Goal: Check status: Check status

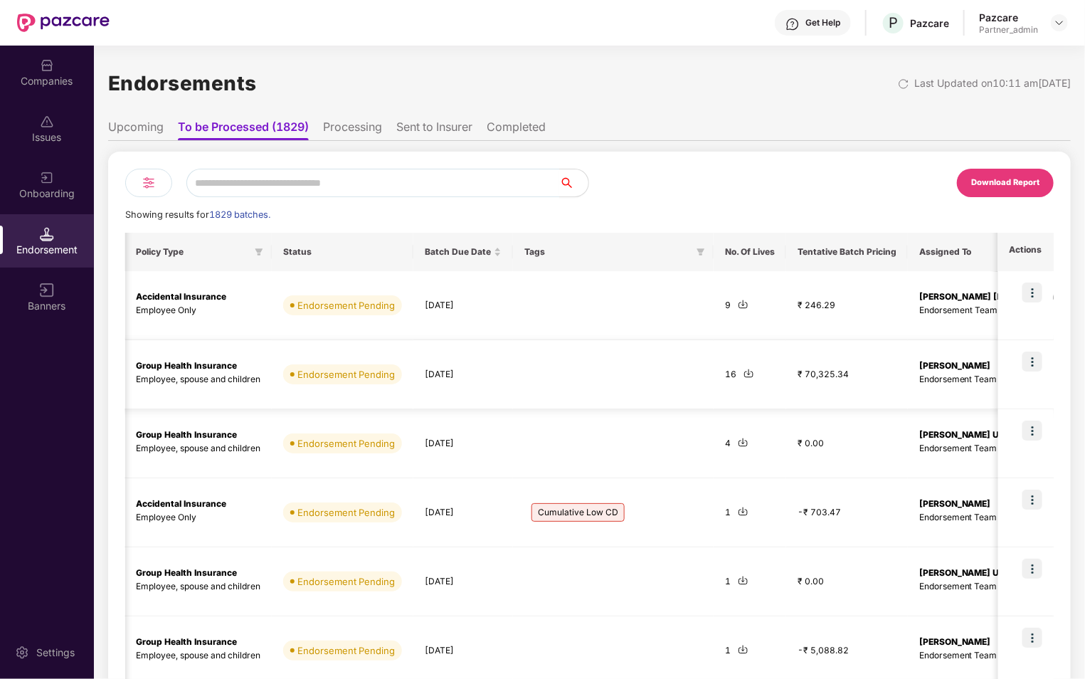
scroll to position [0, 124]
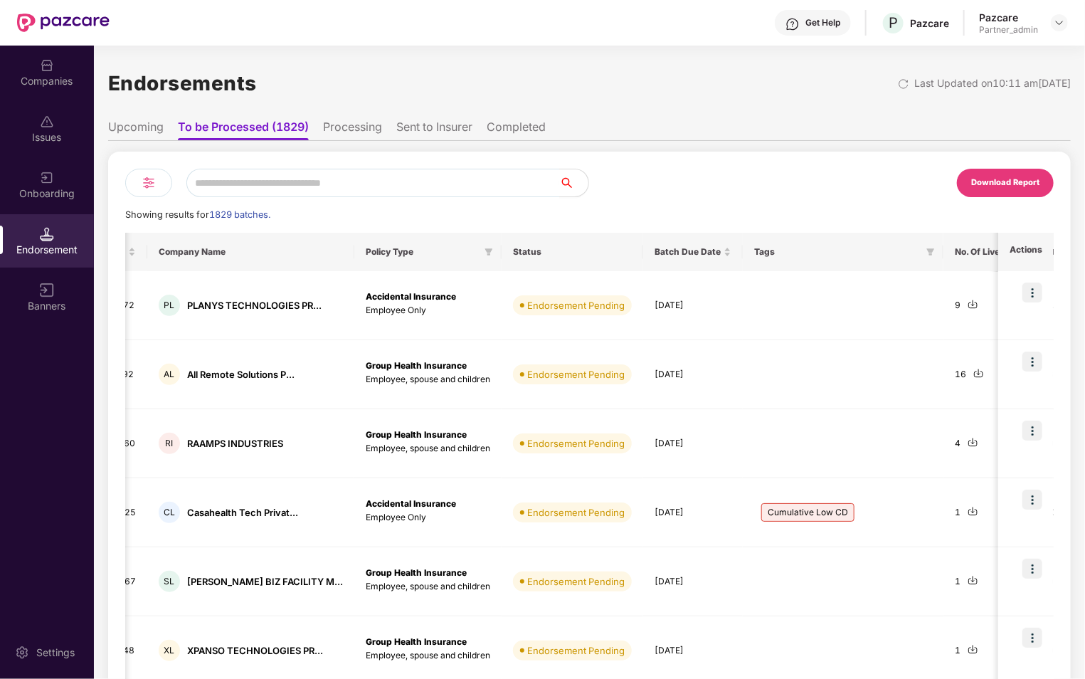
click at [355, 127] on li "Processing" at bounding box center [352, 129] width 59 height 21
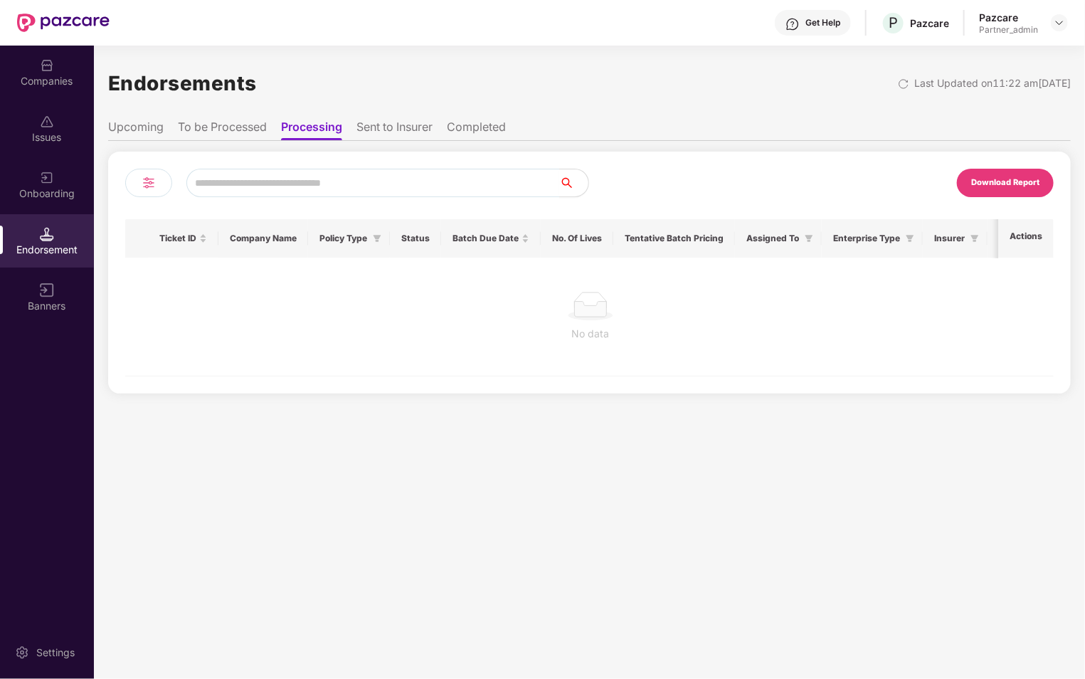
click at [378, 127] on li "Sent to Insurer" at bounding box center [394, 129] width 76 height 21
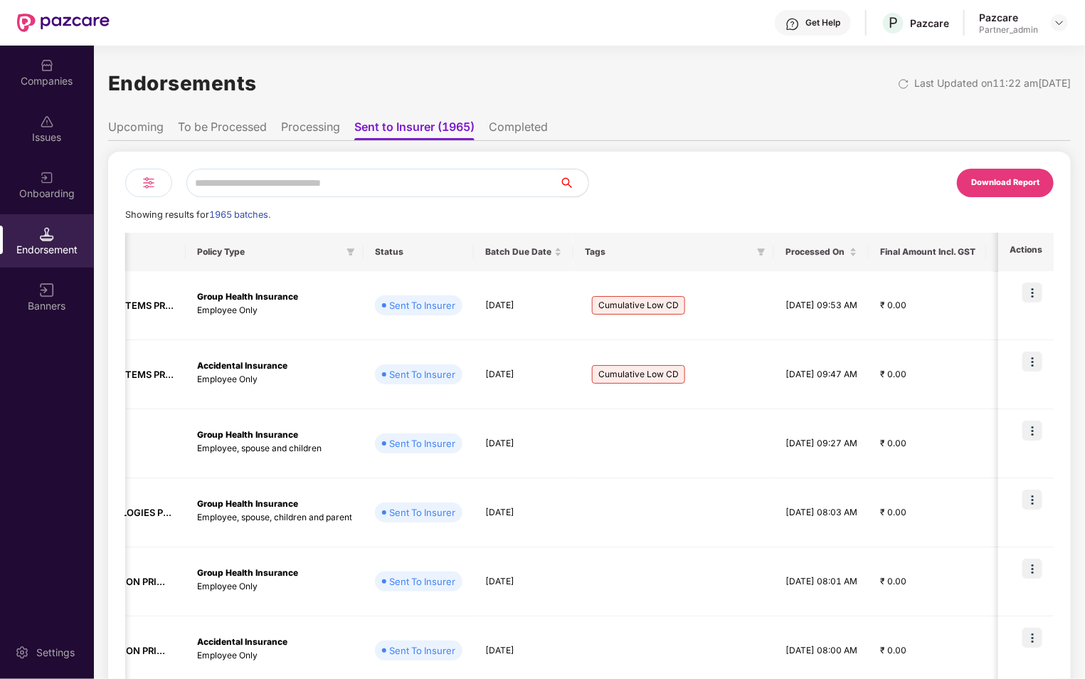
scroll to position [0, 0]
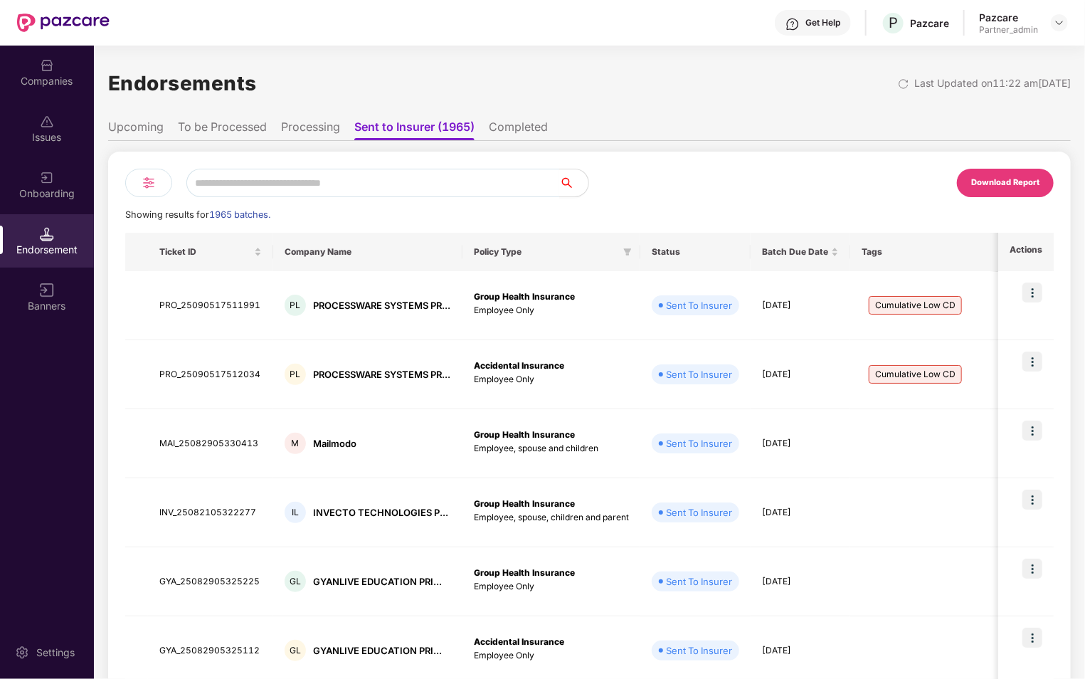
click at [151, 187] on img at bounding box center [148, 182] width 17 height 17
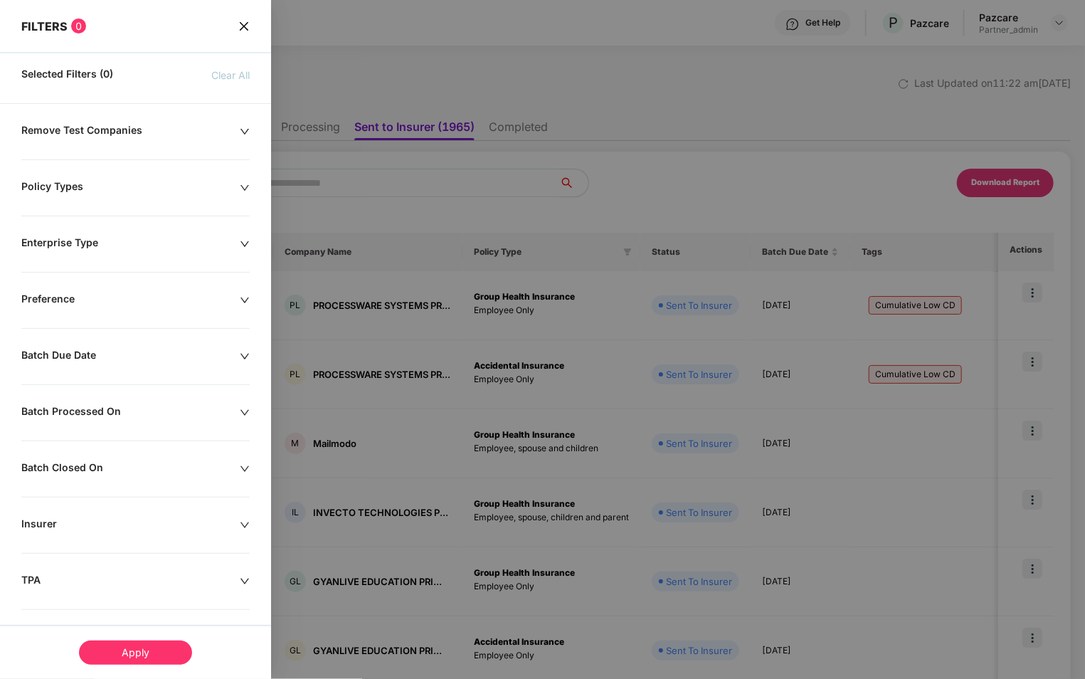
scroll to position [174, 0]
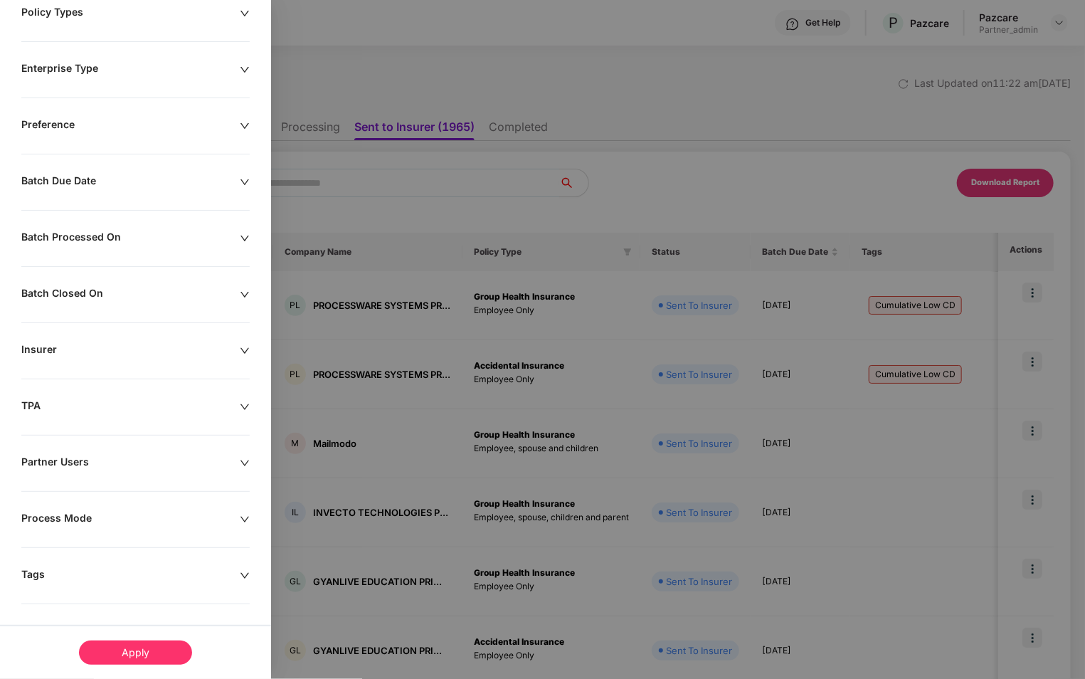
click at [106, 562] on div "Remove Test Companies Policy Types Enterprise Type Preference Batch Due Date Ba…" at bounding box center [135, 314] width 271 height 731
click at [147, 570] on div "Tags" at bounding box center [130, 576] width 218 height 16
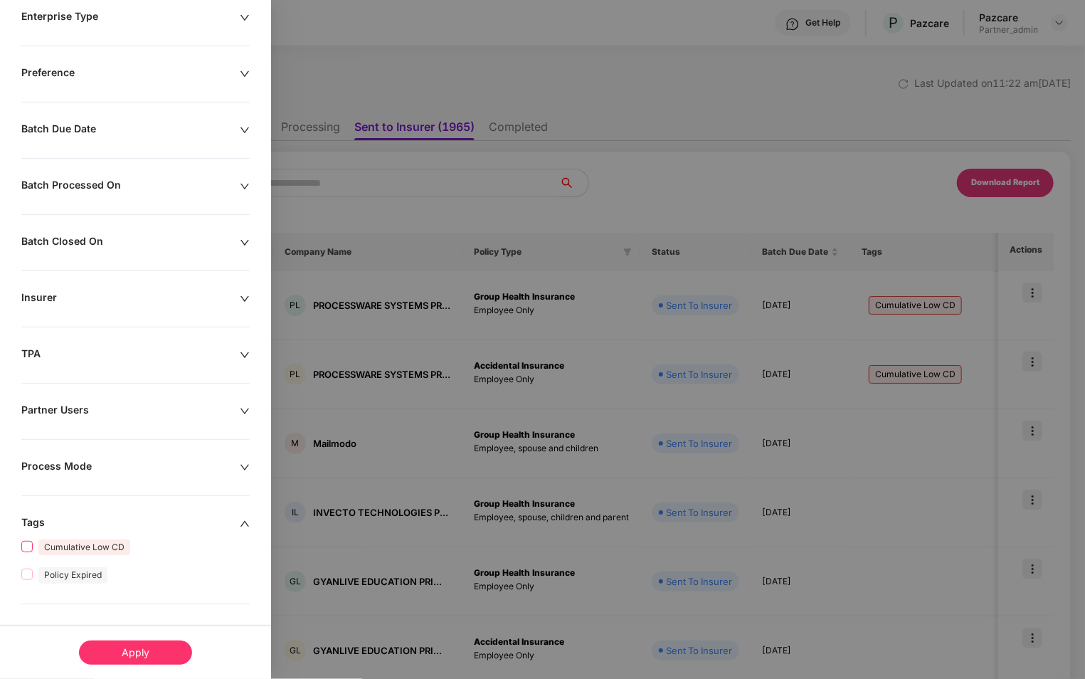
click at [100, 549] on span "Cumulative Low CD" at bounding box center [84, 547] width 92 height 16
click at [134, 647] on div "Apply" at bounding box center [135, 652] width 113 height 24
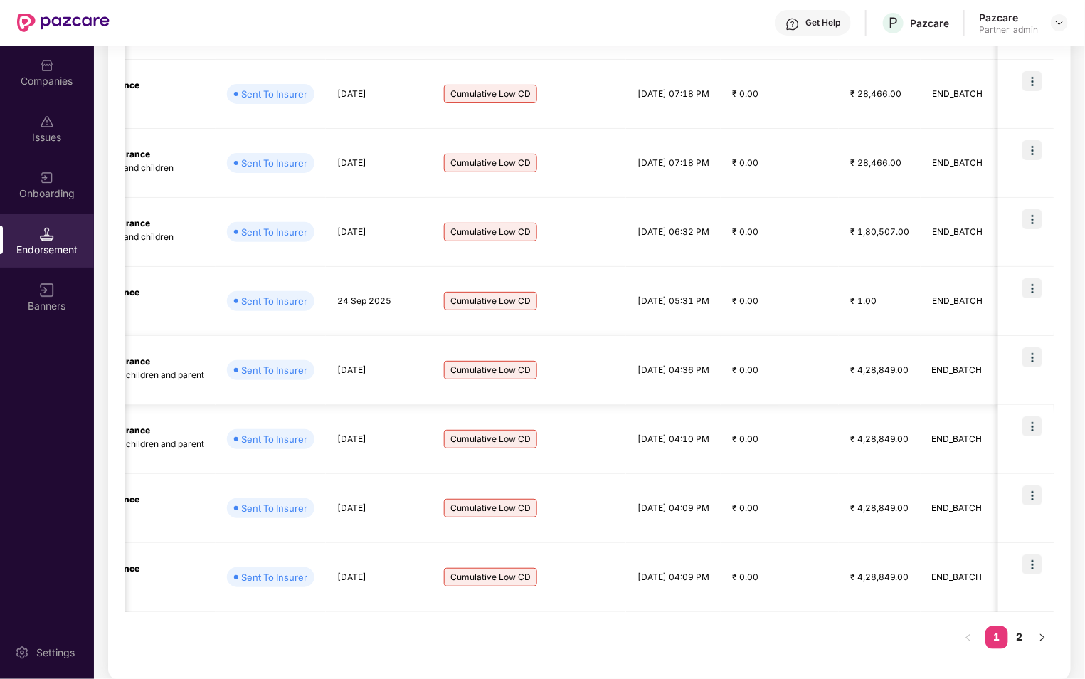
scroll to position [0, 0]
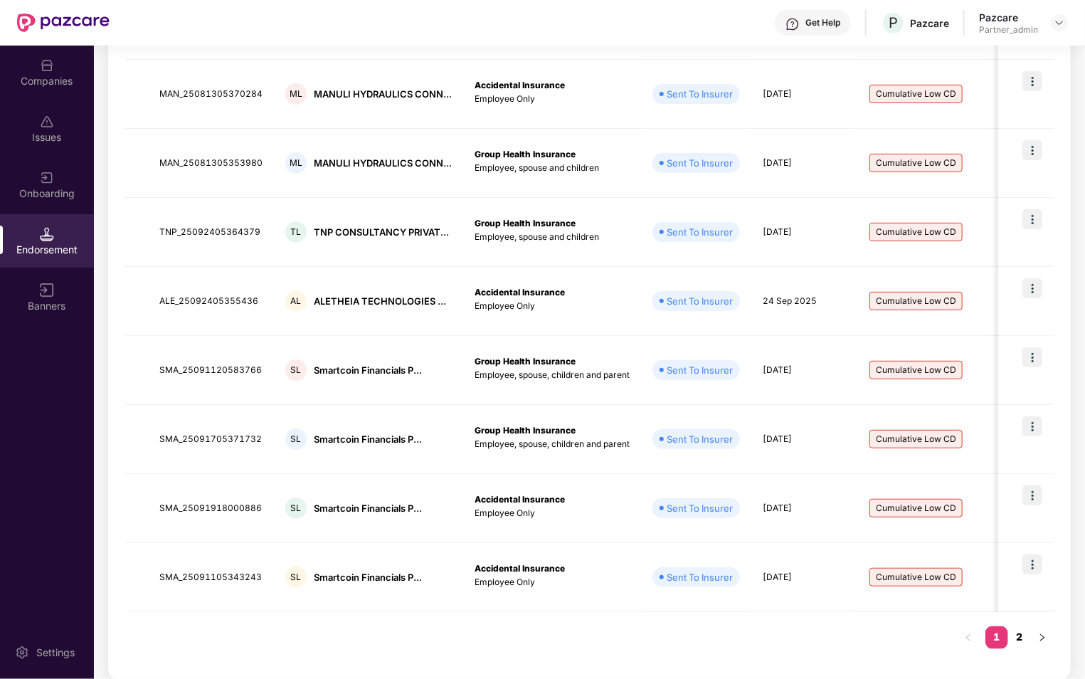
click at [1021, 636] on link "2" at bounding box center [1019, 636] width 23 height 21
